Goal: Information Seeking & Learning: Learn about a topic

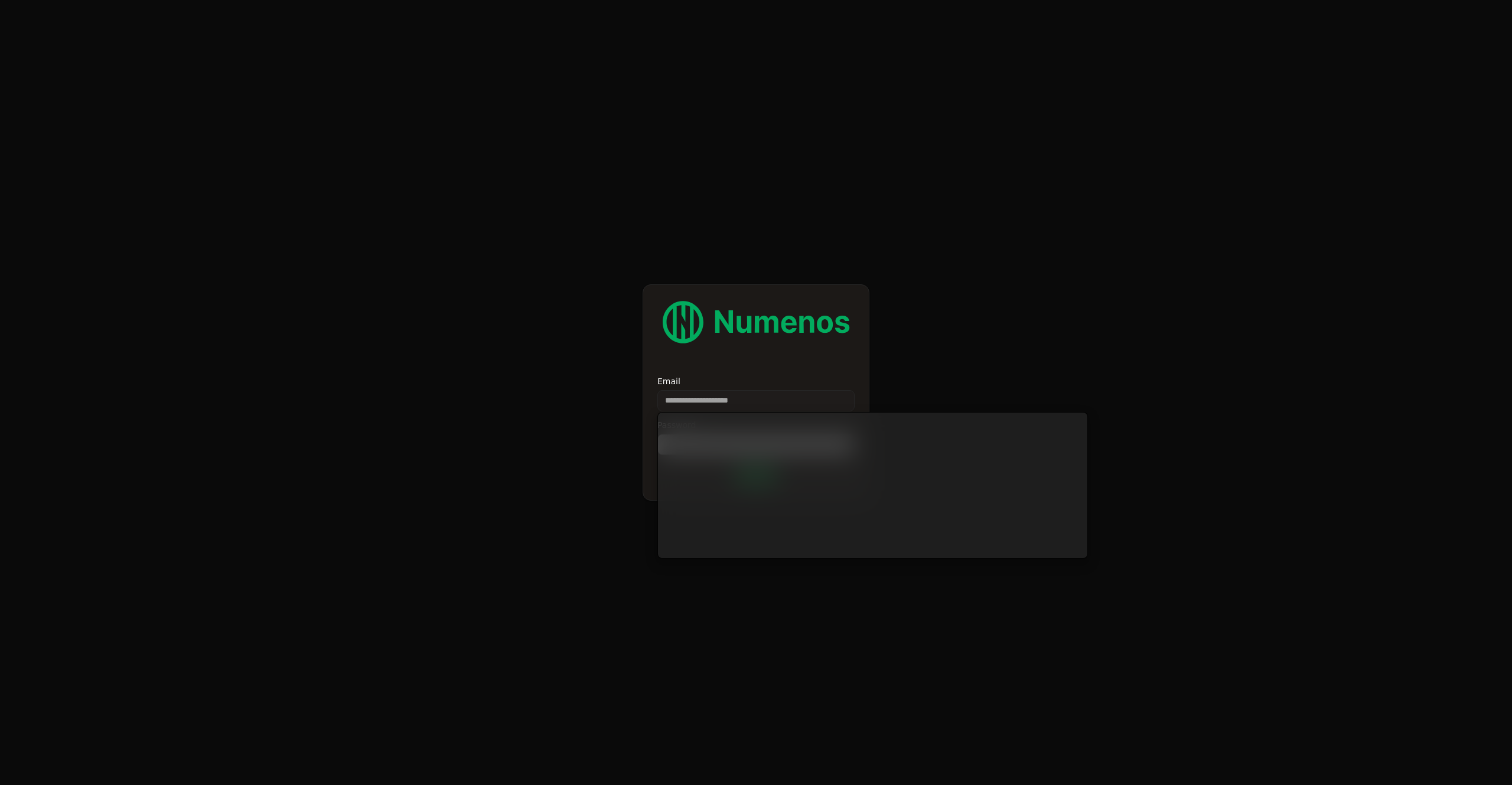
type input "**********"
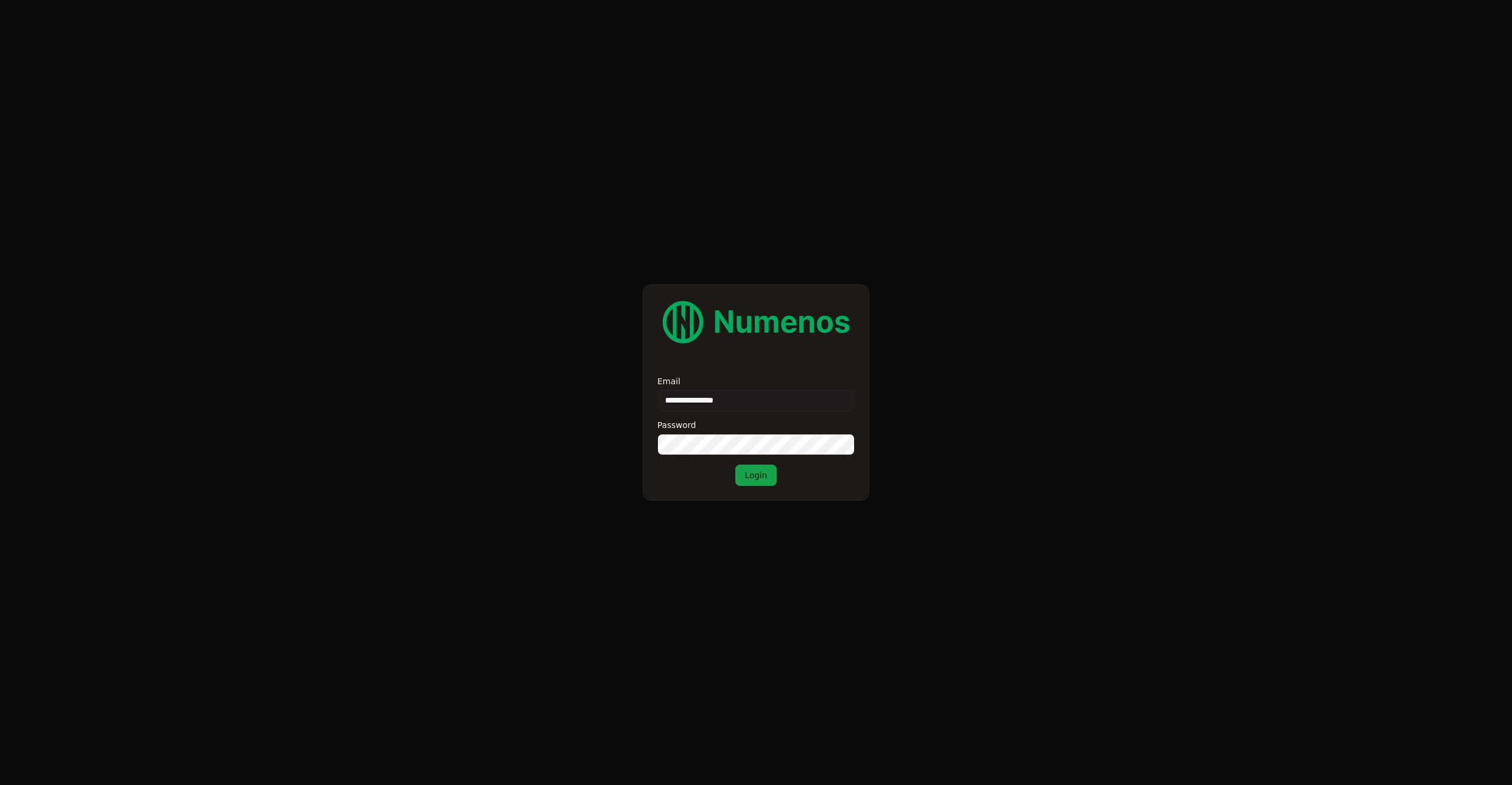
click at [758, 478] on button "Login" at bounding box center [756, 475] width 41 height 21
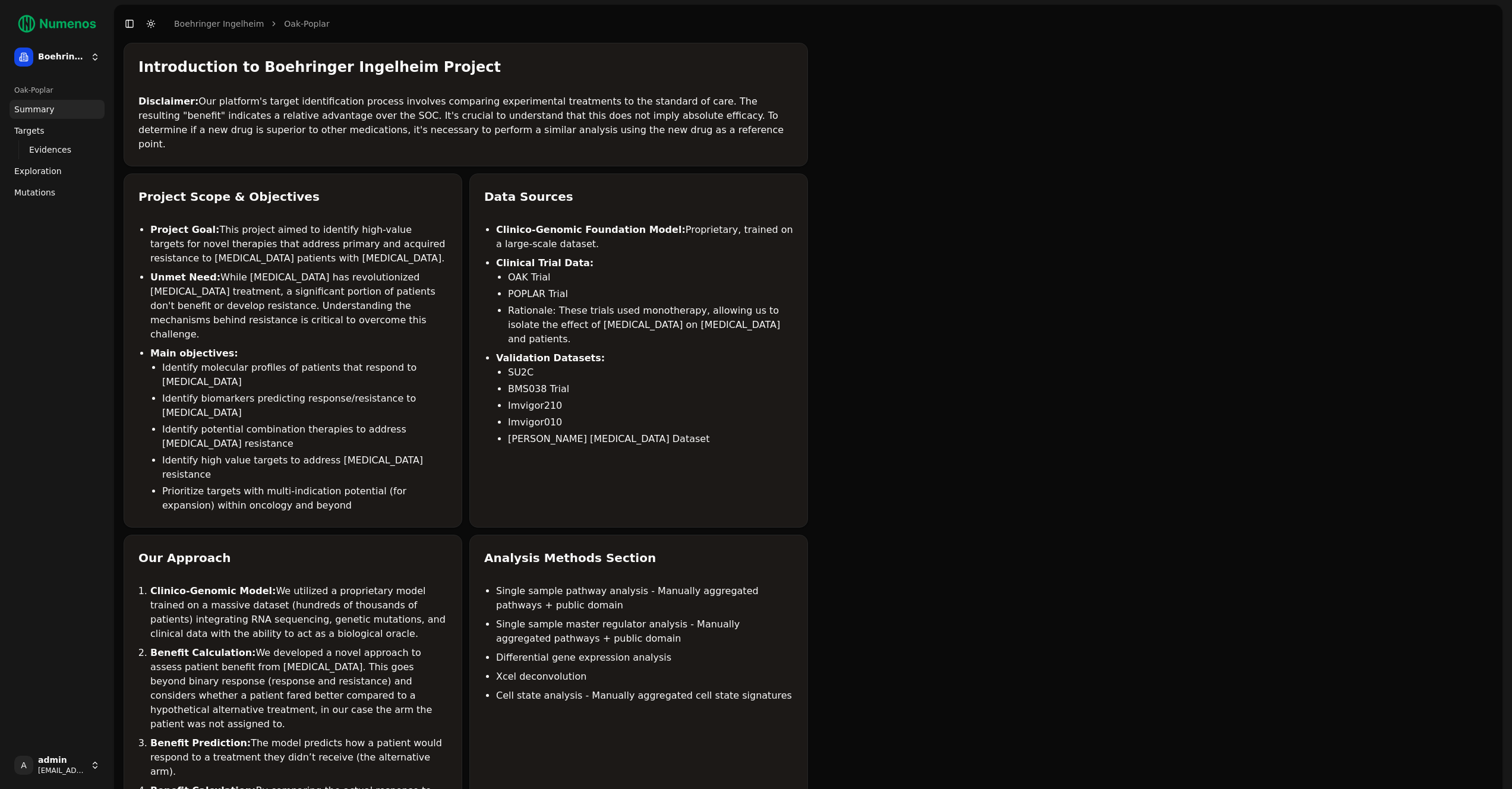
click at [44, 105] on span "Summary" at bounding box center [34, 109] width 40 height 12
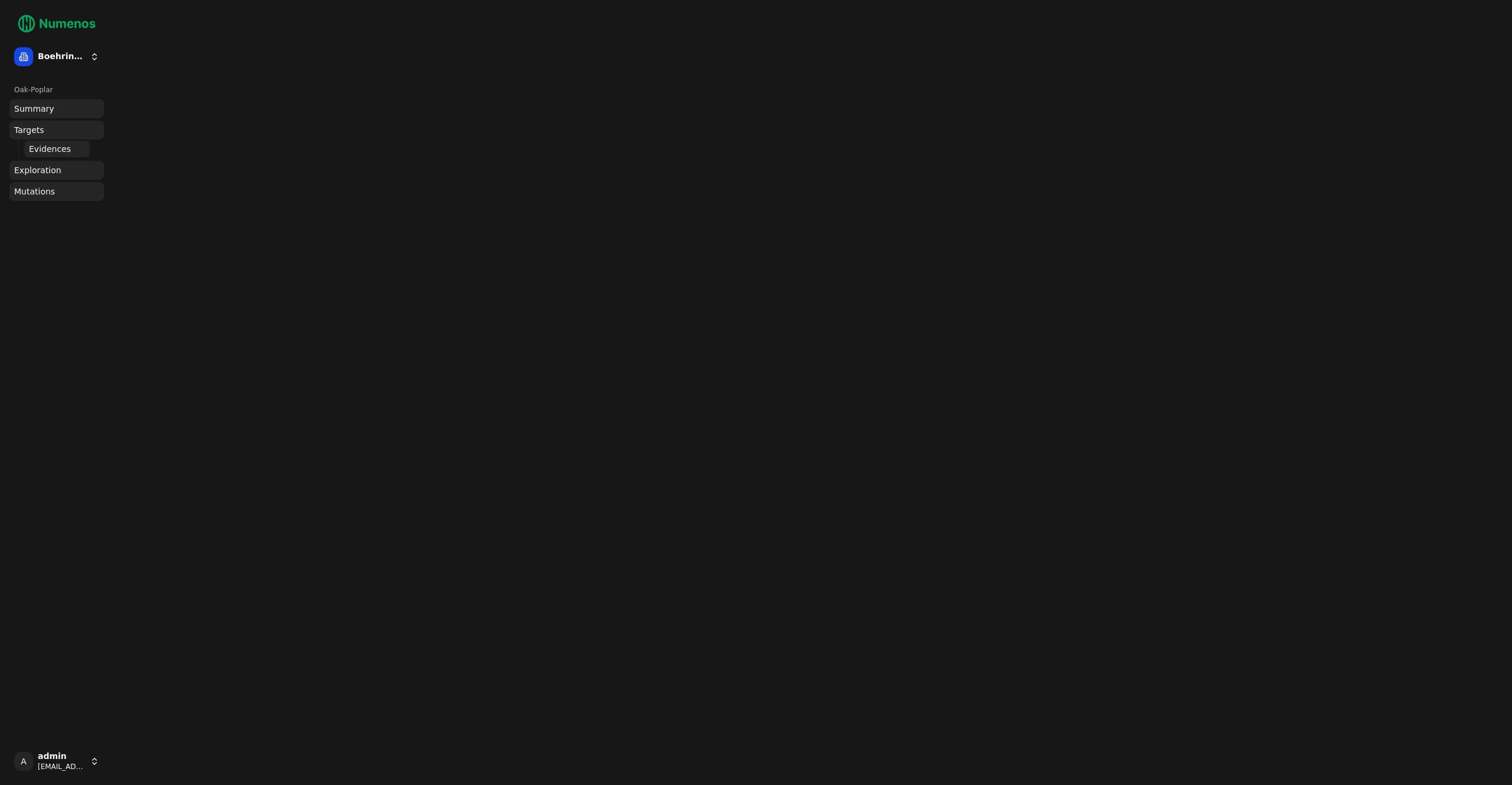
click at [34, 132] on span "Targets" at bounding box center [29, 130] width 30 height 12
click at [36, 142] on link "Evidences" at bounding box center [57, 149] width 65 height 17
click at [39, 170] on span "Exploration" at bounding box center [38, 170] width 47 height 12
click at [32, 132] on span "Targets" at bounding box center [29, 130] width 30 height 12
click at [33, 107] on span "Summary" at bounding box center [34, 109] width 40 height 12
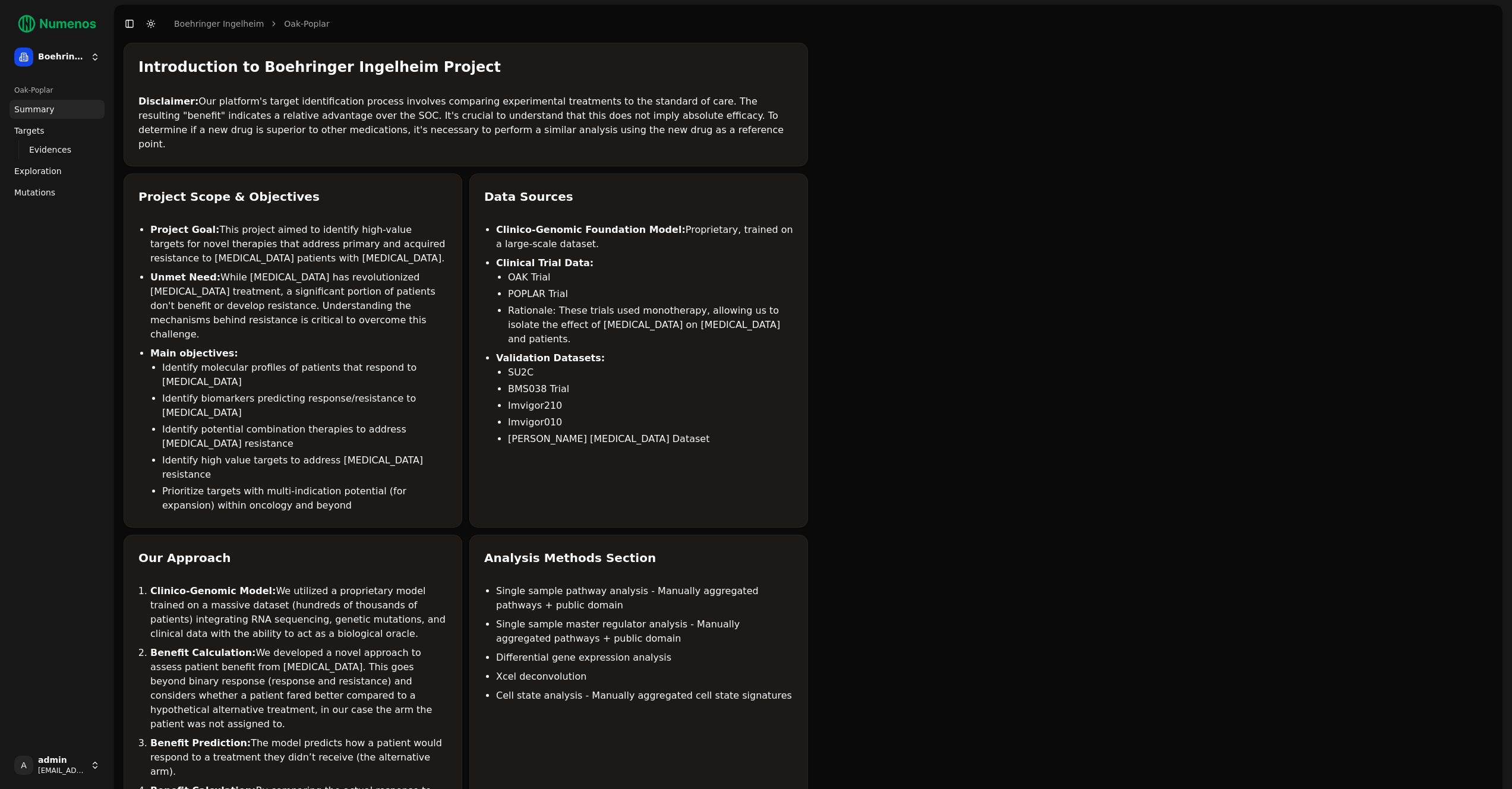
click at [42, 127] on span "Targets" at bounding box center [29, 130] width 30 height 12
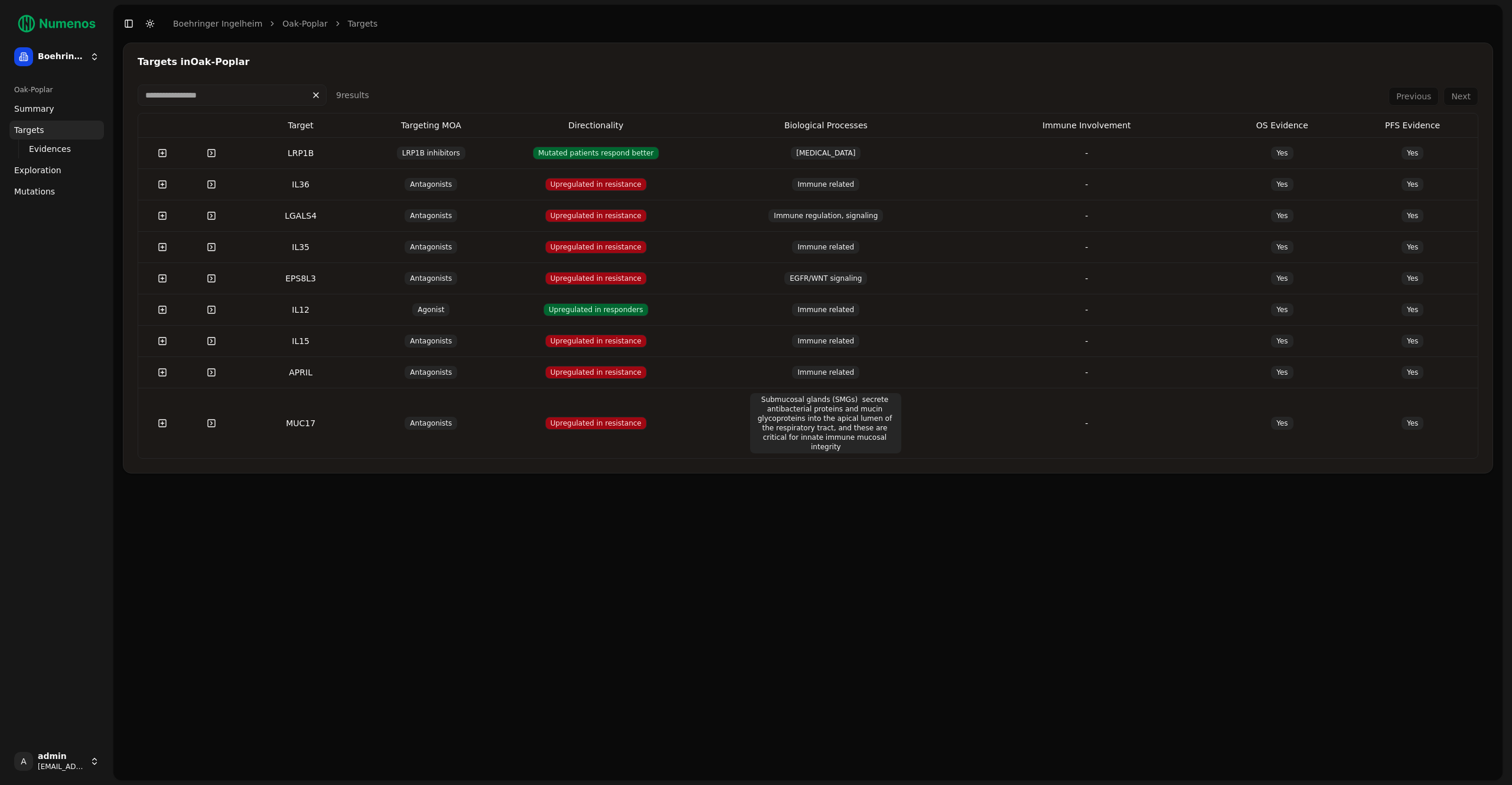
click at [367, 143] on td "LRP1B inhibitors" at bounding box center [430, 153] width 130 height 31
click at [361, 151] on td "LRP1B" at bounding box center [301, 153] width 130 height 31
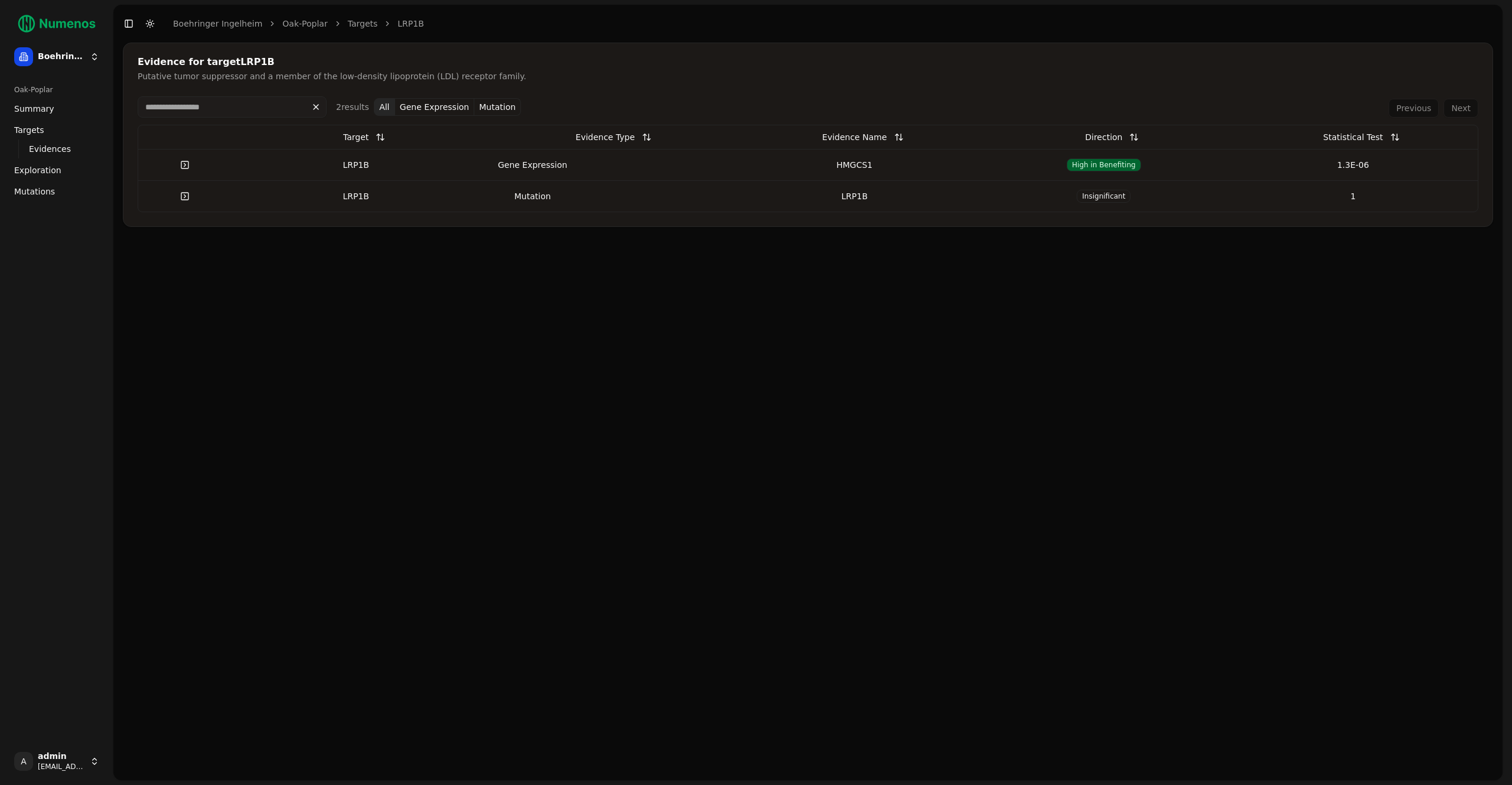
click at [768, 163] on div "HMGCS1" at bounding box center [855, 165] width 240 height 12
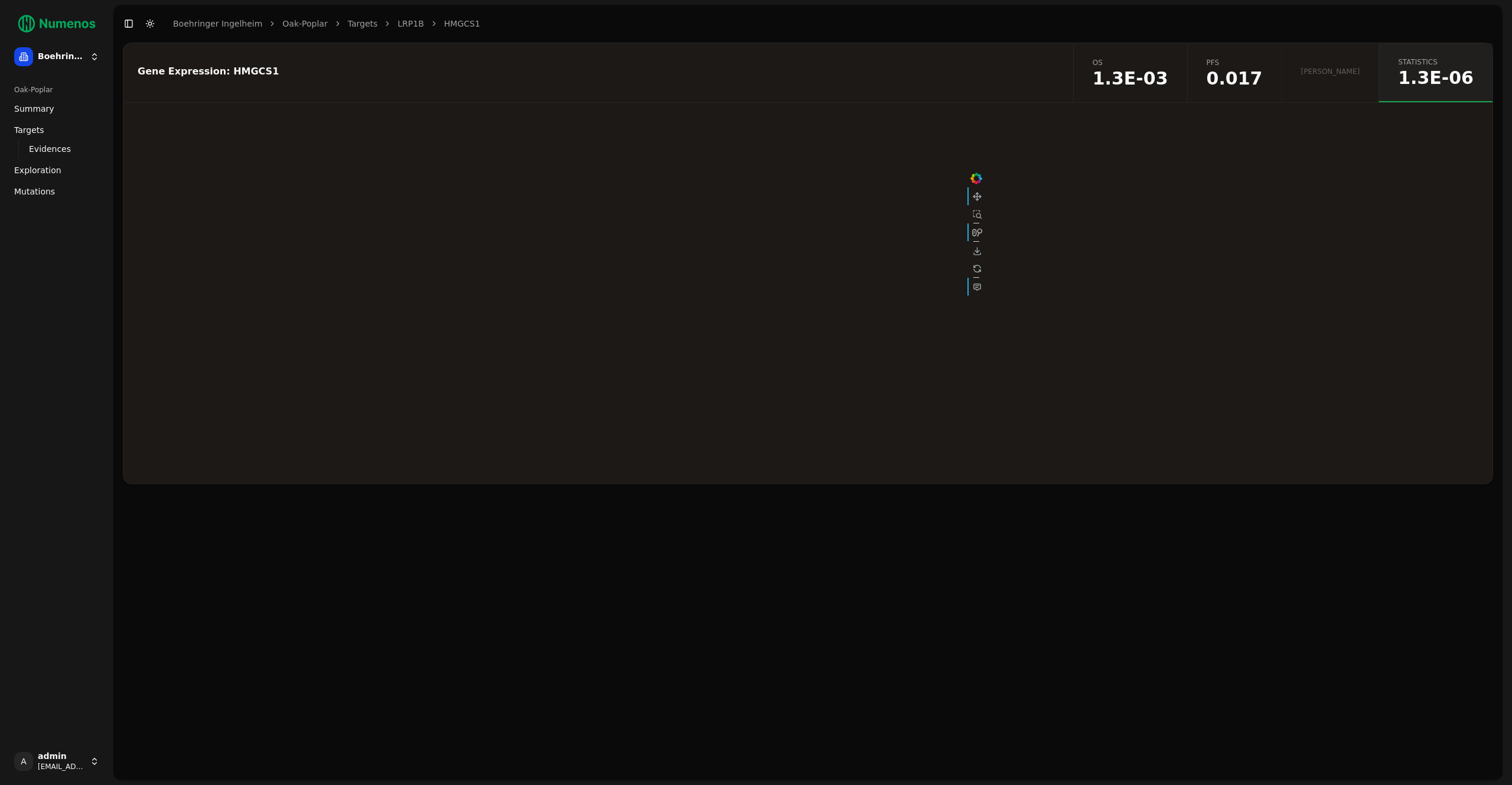
click at [1263, 82] on span "0.017" at bounding box center [1235, 79] width 56 height 18
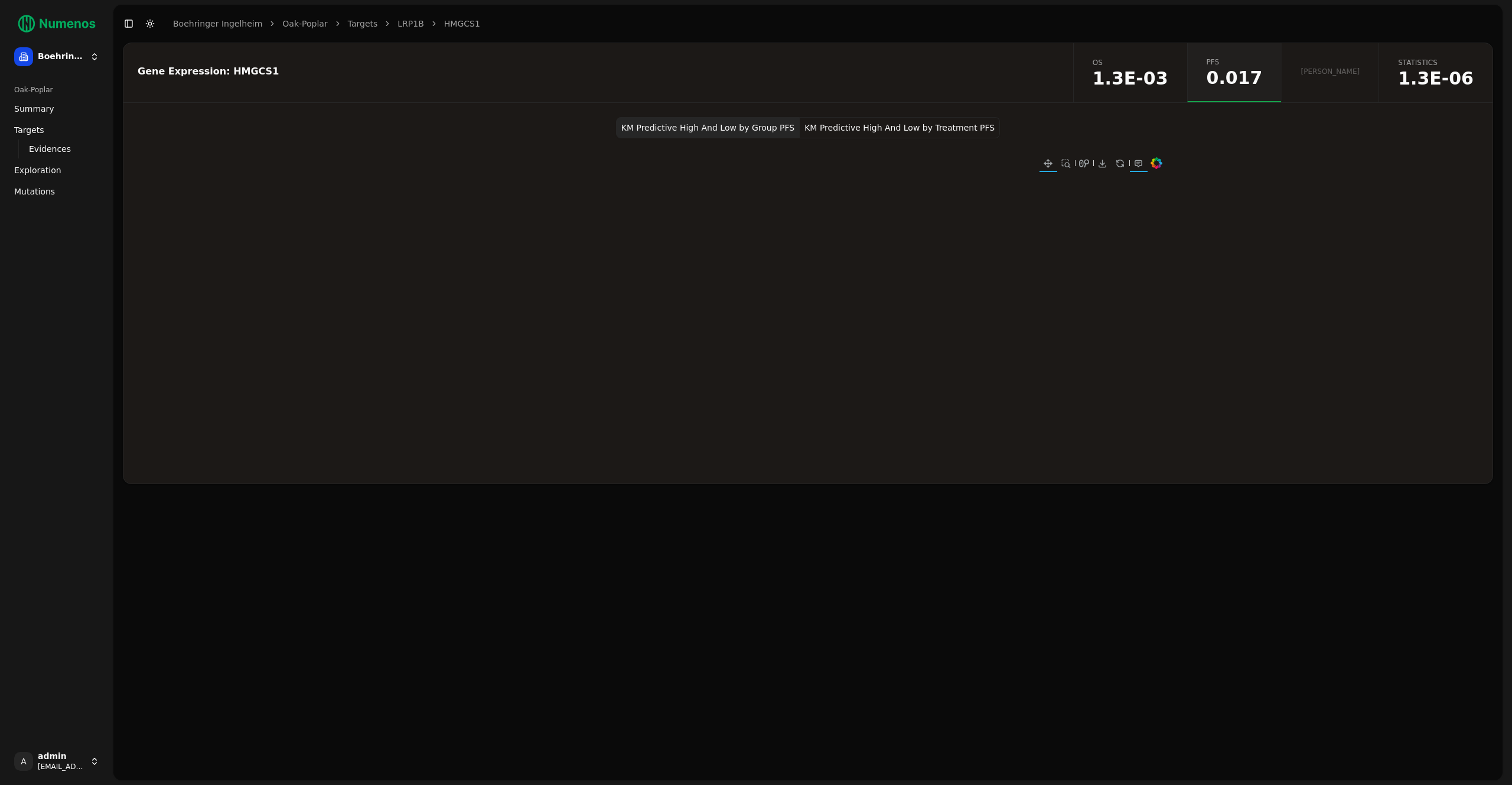
click at [1169, 80] on span "1.3E-03" at bounding box center [1131, 79] width 76 height 18
click at [38, 171] on span "Exploration" at bounding box center [38, 170] width 47 height 12
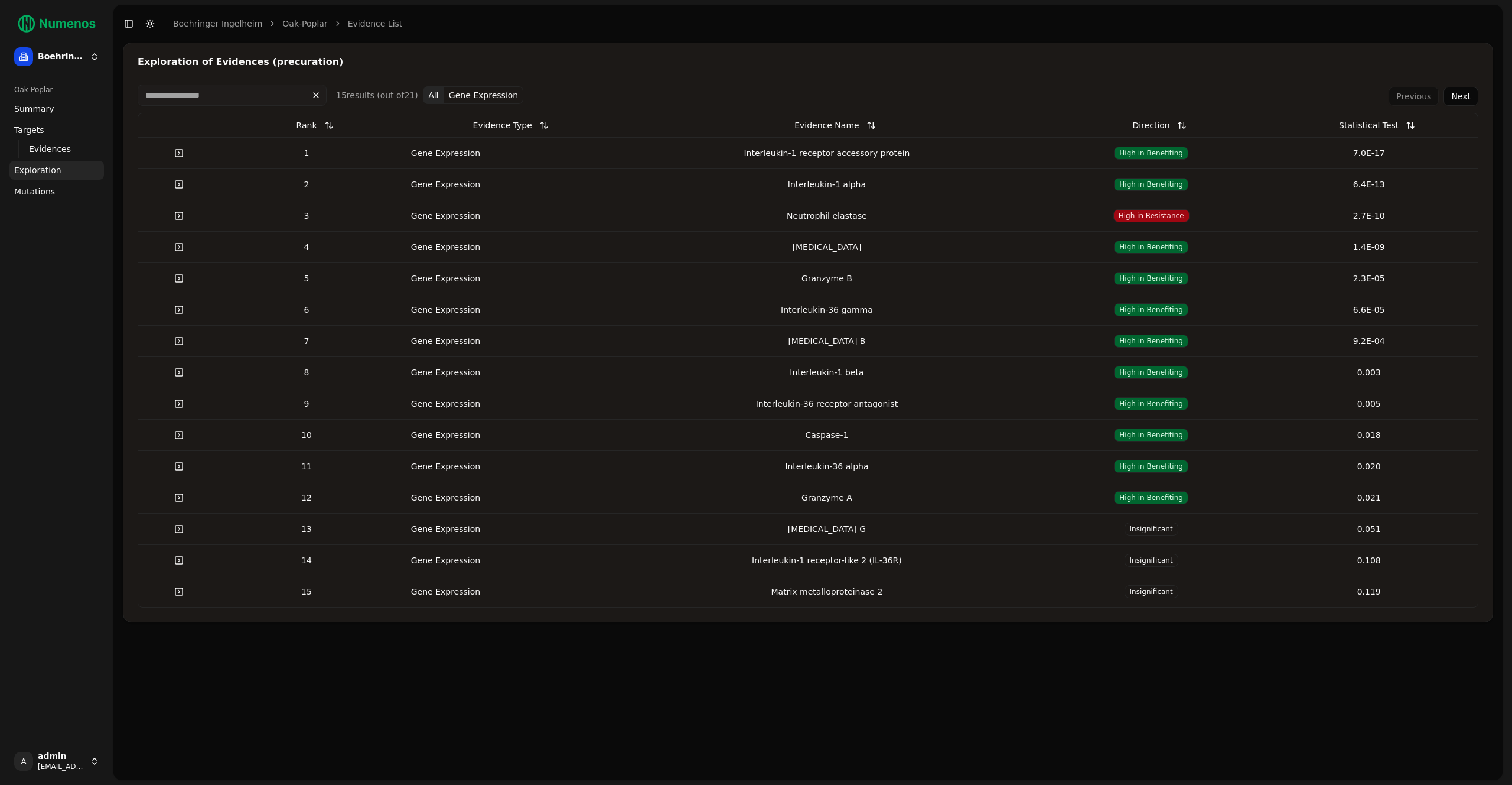
click at [471, 156] on div "Gene Expression" at bounding box center [445, 153] width 95 height 12
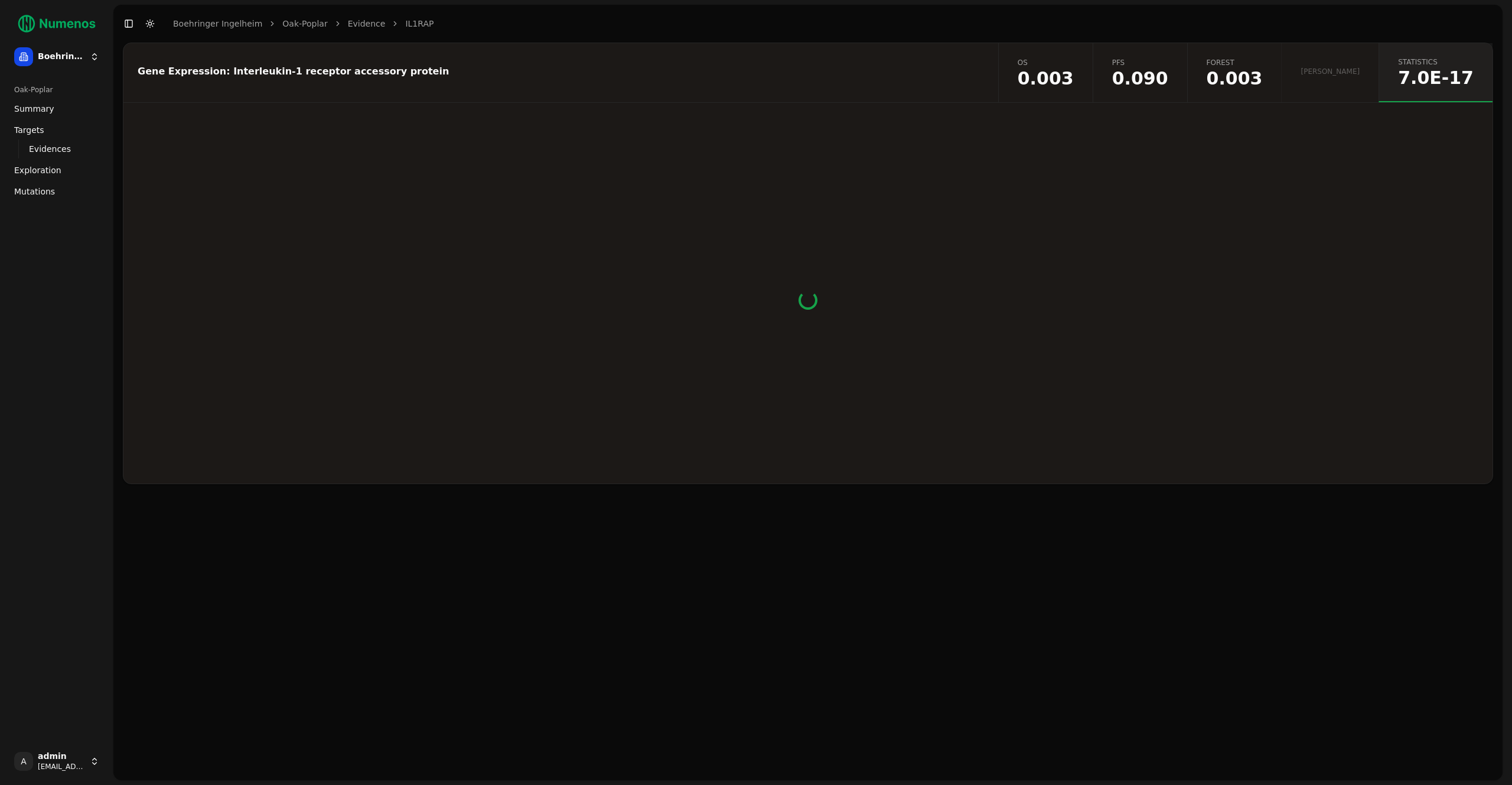
click at [1263, 75] on span "0.003" at bounding box center [1235, 79] width 56 height 18
click at [1074, 80] on span "0.003" at bounding box center [1046, 79] width 56 height 18
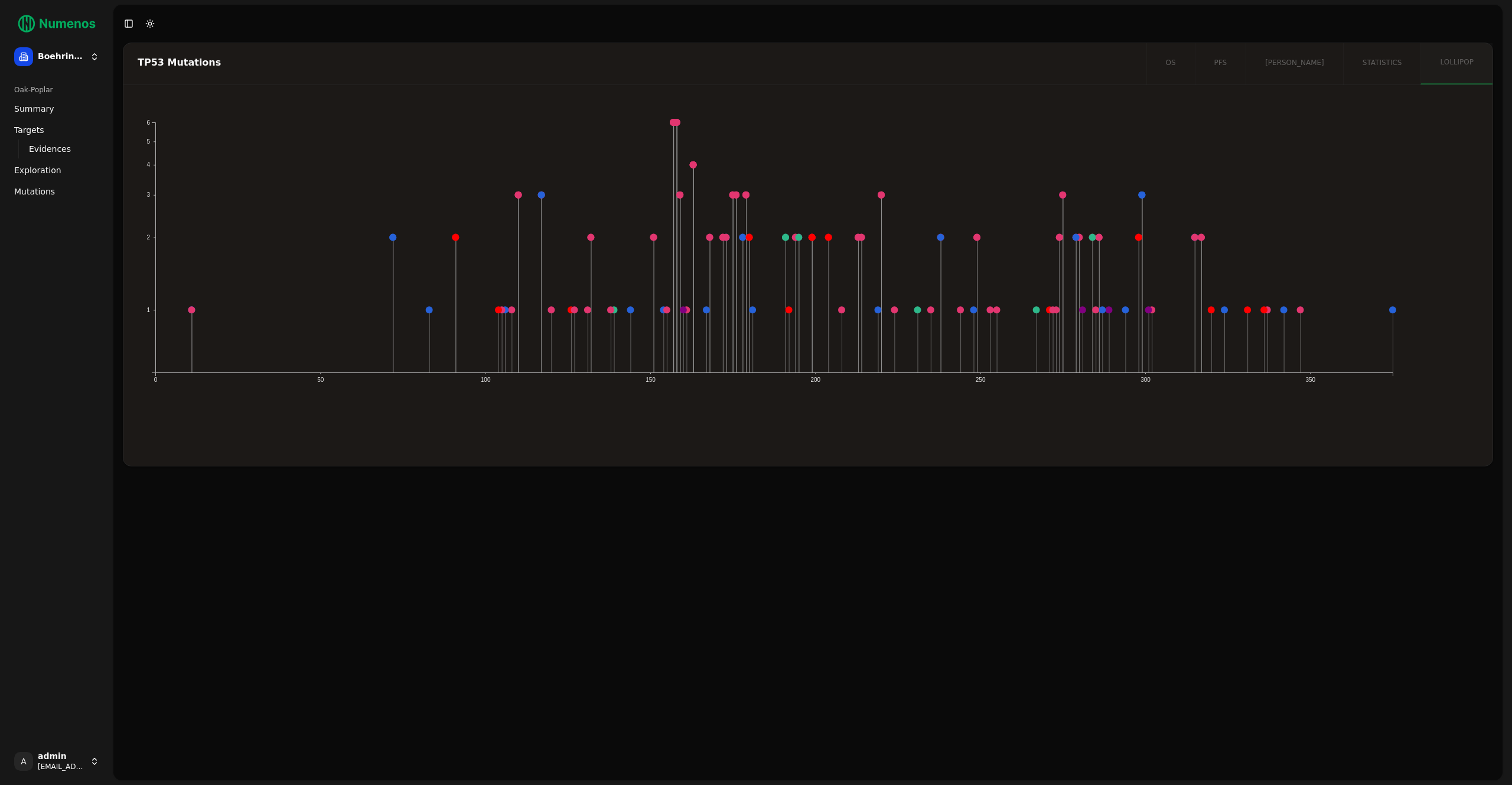
click at [55, 775] on html "Boehringer Ingelheim Oak-Poplar Summary Targets Evidences Exploration Mutations…" at bounding box center [756, 392] width 1512 height 785
drag, startPoint x: 55, startPoint y: 769, endPoint x: 64, endPoint y: 743, distance: 27.5
click at [55, 769] on html "Boehringer Ingelheim Oak-Poplar Summary Targets Evidences Exploration Mutations…" at bounding box center [756, 392] width 1512 height 785
click at [84, 47] on html "Boehringer Ingelheim Oak-Poplar Summary Targets Evidences Exploration Mutations…" at bounding box center [756, 392] width 1512 height 785
click at [69, 54] on html "Boehringer Ingelheim Oak-Poplar Summary Targets Evidences Exploration Mutations…" at bounding box center [756, 392] width 1512 height 785
